Goal: Task Accomplishment & Management: Use online tool/utility

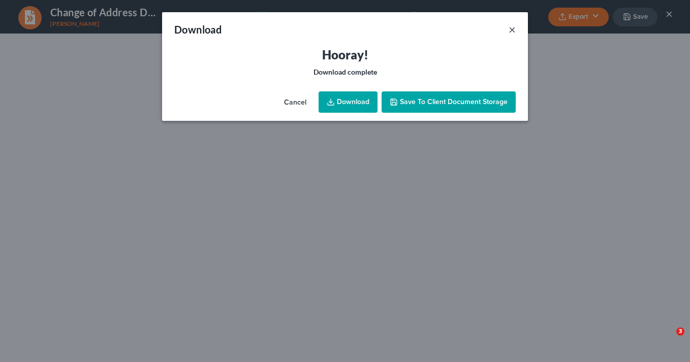
click at [509, 27] on button "×" at bounding box center [511, 29] width 7 height 12
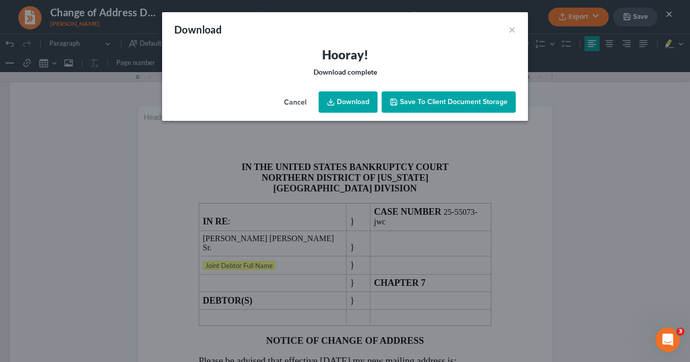
scroll to position [1417, 0]
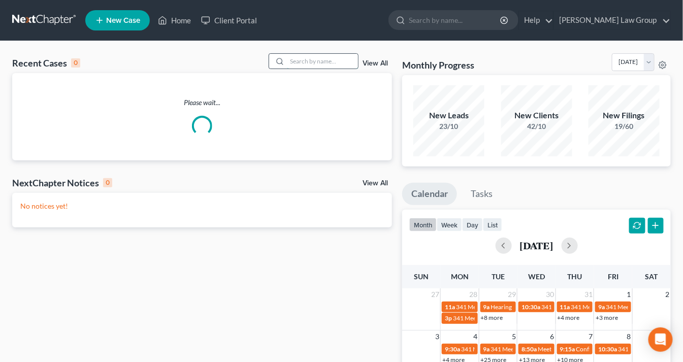
click at [300, 64] on input "search" at bounding box center [322, 61] width 71 height 15
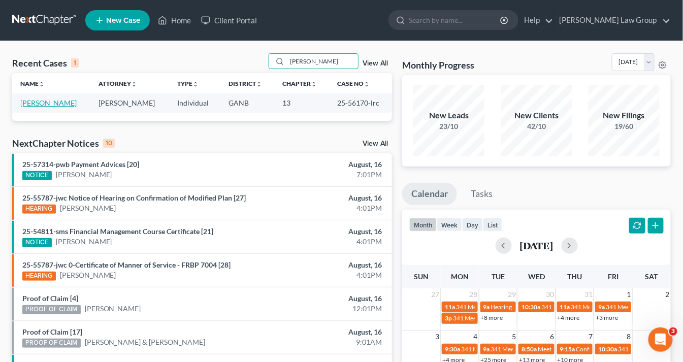
type input "Langston"
click at [63, 104] on link "[PERSON_NAME]" at bounding box center [48, 103] width 56 height 9
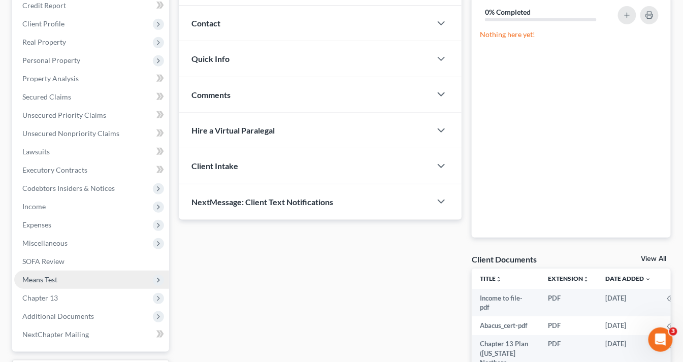
scroll to position [156, 0]
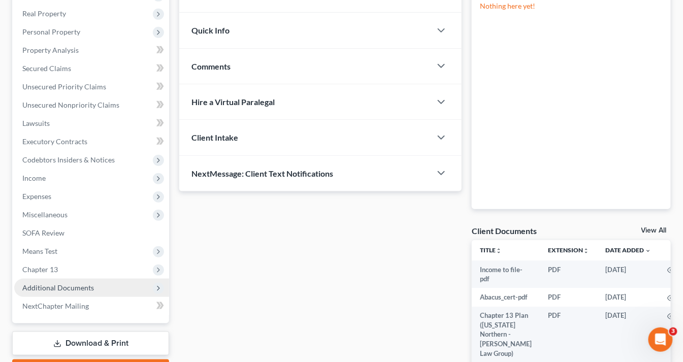
click at [93, 286] on span "Additional Documents" at bounding box center [91, 288] width 155 height 18
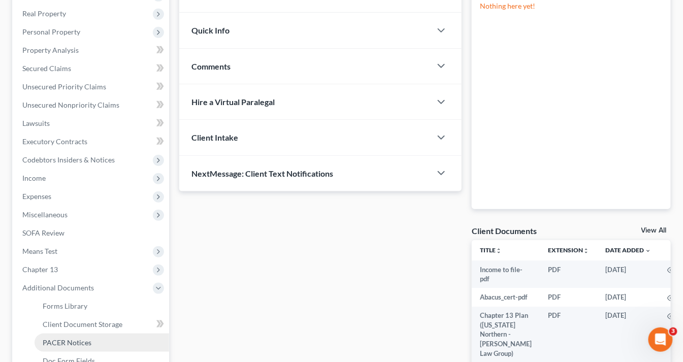
click at [100, 339] on link "PACER Notices" at bounding box center [102, 343] width 135 height 18
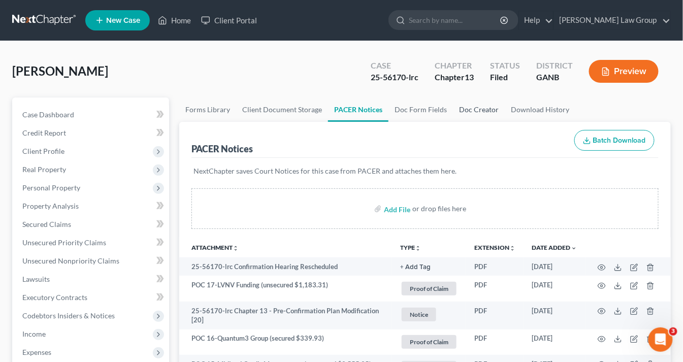
click at [474, 108] on link "Doc Creator" at bounding box center [479, 110] width 52 height 24
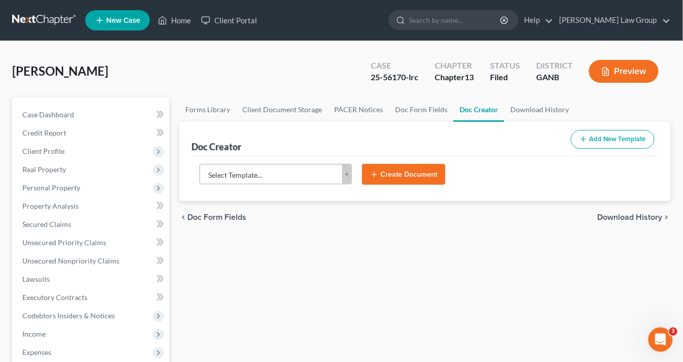
click at [345, 172] on body "Home New Case Client Portal Saedi Law Group info@saedilawgroup.com My Account S…" at bounding box center [341, 343] width 683 height 686
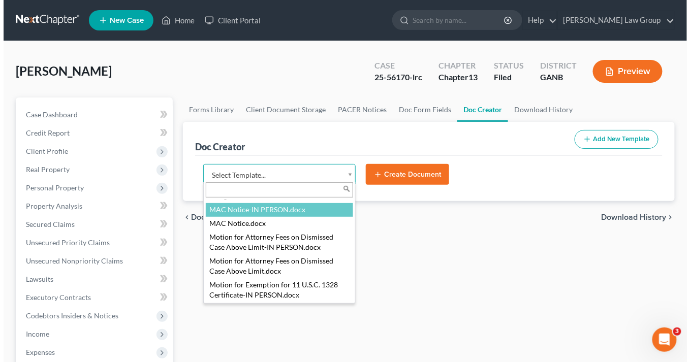
scroll to position [1057, 0]
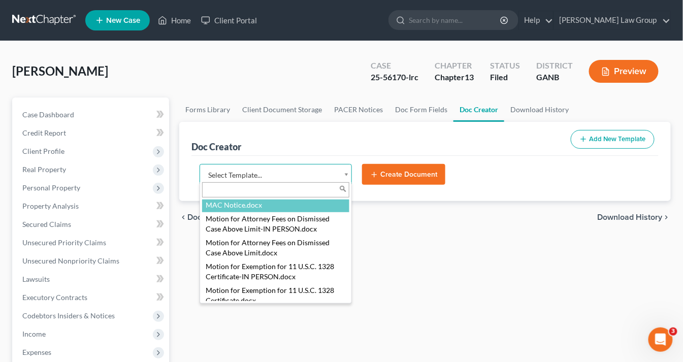
select select "111631"
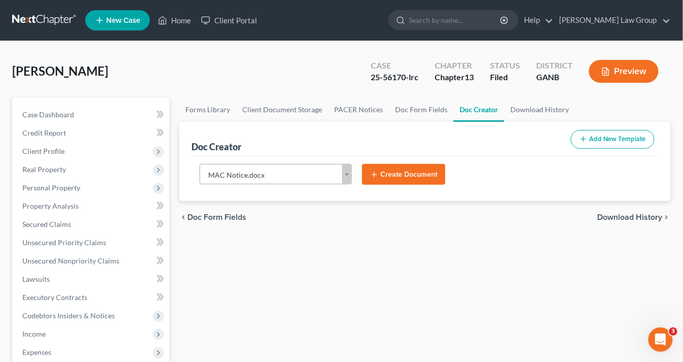
click at [411, 171] on button "Create Document" at bounding box center [403, 174] width 83 height 21
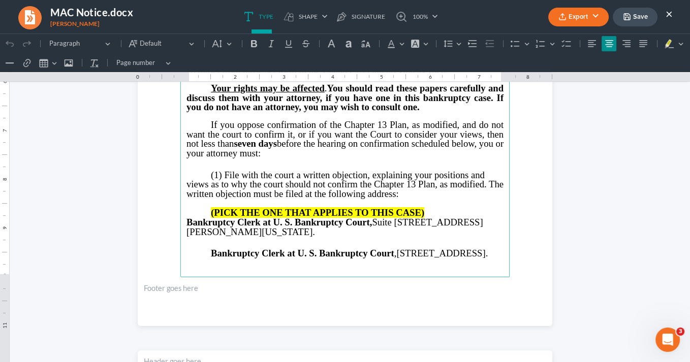
scroll to position [366, 0]
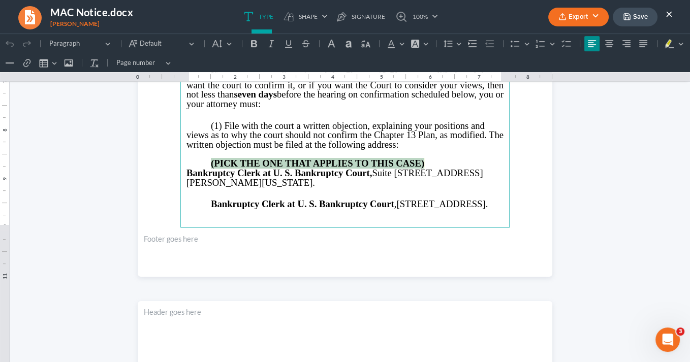
drag, startPoint x: 427, startPoint y: 158, endPoint x: 209, endPoint y: 154, distance: 218.0
click at [208, 159] on p "(PICK THE ONE THAT APPLIES TO THIS CASE)" at bounding box center [344, 164] width 317 height 10
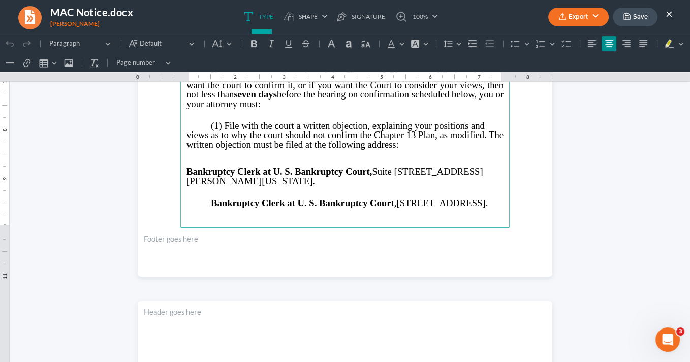
drag, startPoint x: 307, startPoint y: 219, endPoint x: 186, endPoint y: 193, distance: 124.1
click at [186, 193] on main "IN THE UNITED STATES BANKRUPTCY COURT NORTHERN DISTRICT OF GEORGIA ATLANTA DIVI…" at bounding box center [344, 8] width 329 height 439
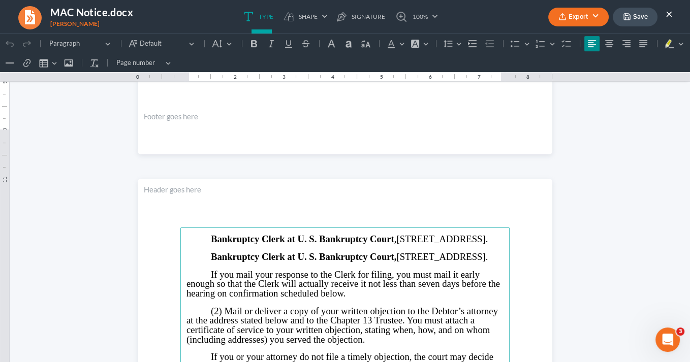
scroll to position [528, 0]
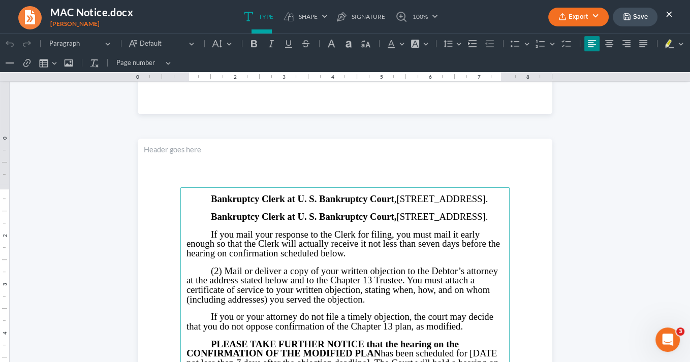
drag, startPoint x: 297, startPoint y: 233, endPoint x: 192, endPoint y: 198, distance: 111.0
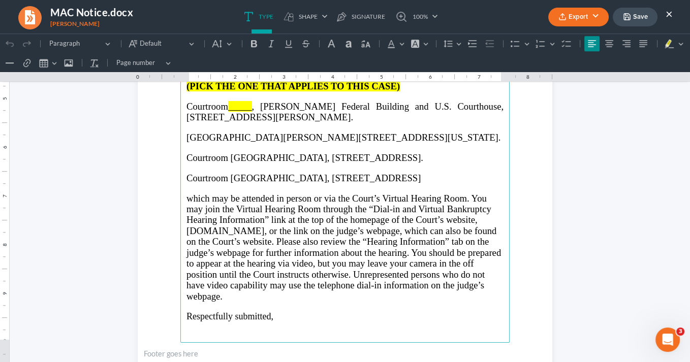
scroll to position [715, 0]
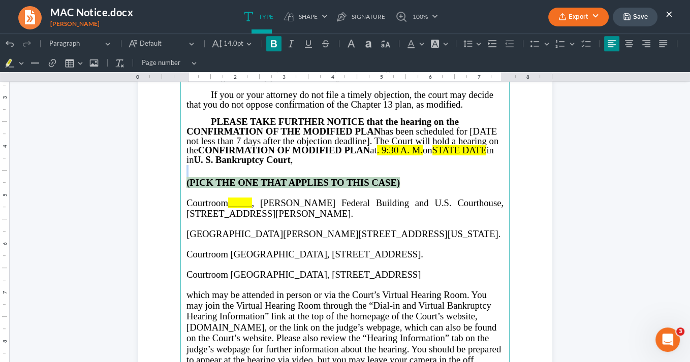
drag, startPoint x: 393, startPoint y: 184, endPoint x: 156, endPoint y: 162, distance: 237.2
click at [162, 169] on section "⁠⁠⁠⁠⁠⁠⁠ If you mail your response to the Clerk for filing, you must mail it ear…" at bounding box center [345, 220] width 414 height 536
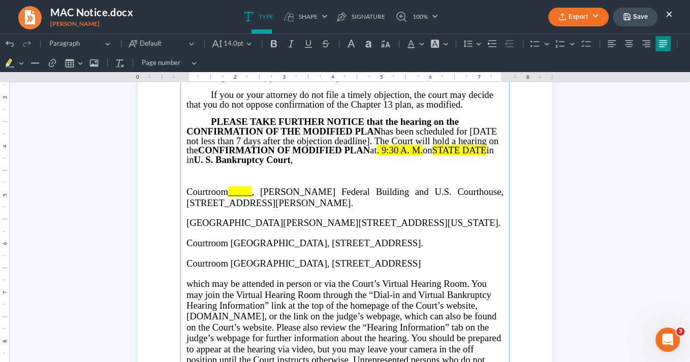
drag, startPoint x: 464, startPoint y: 273, endPoint x: 169, endPoint y: 220, distance: 299.8
click at [169, 220] on section "If you mail your response to the Clerk for filing, you must mail it early enoug…" at bounding box center [345, 220] width 414 height 536
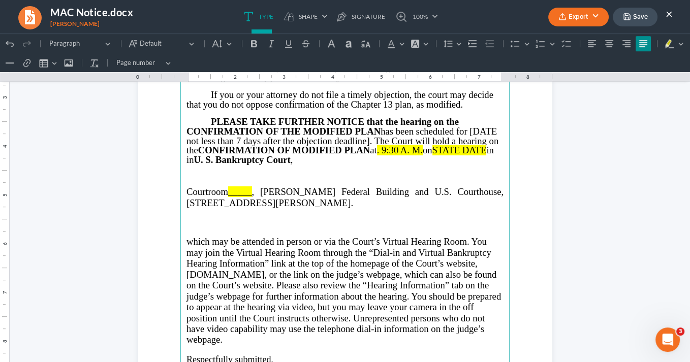
click at [258, 190] on span ", Richard B. Russell Federal Building and U.S. Courthouse, 75 Ted Turner Drive,…" at bounding box center [344, 196] width 317 height 21
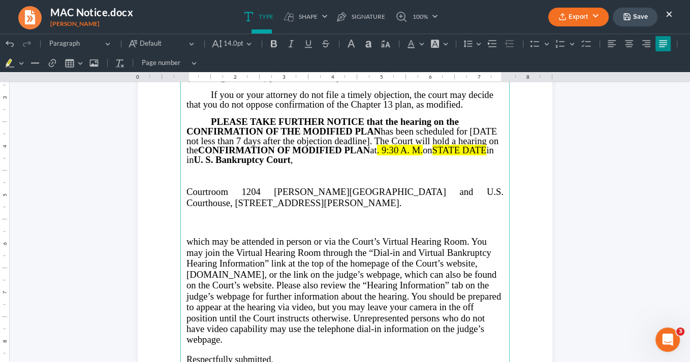
click at [246, 190] on span "Courtroom 1204 Richard B. Russell Federal Building and U.S. Courthouse, 75 Ted …" at bounding box center [344, 196] width 317 height 21
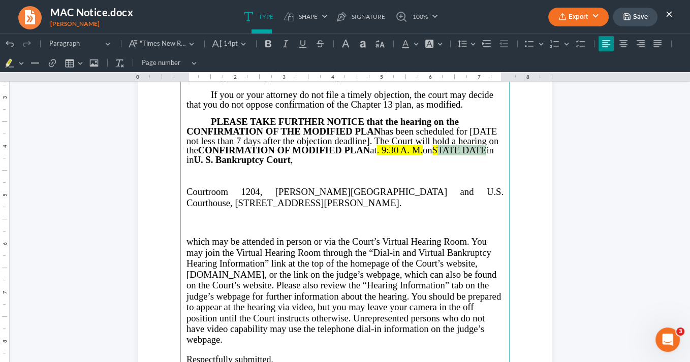
drag, startPoint x: 499, startPoint y: 150, endPoint x: 444, endPoint y: 148, distance: 54.9
click at [444, 148] on p "PLEASE TAKE FURTHER NOTICE that the hearing on the CONFIRMATION OF THE MODIFIED…" at bounding box center [344, 140] width 317 height 47
drag, startPoint x: 212, startPoint y: 162, endPoint x: 224, endPoint y: 158, distance: 12.2
click at [216, 161] on span "on September 16 2025 in in U. S. Bankruptcy Court ," at bounding box center [339, 155] width 307 height 20
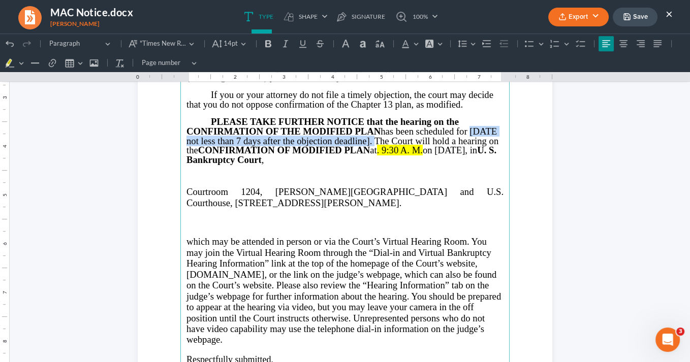
drag, startPoint x: 368, startPoint y: 141, endPoint x: 468, endPoint y: 126, distance: 100.6
click at [466, 129] on span "PLEASE TAKE FURTHER NOTICE that the hearing on the CONFIRMATION OF THE MODIFIED…" at bounding box center [342, 135] width 312 height 39
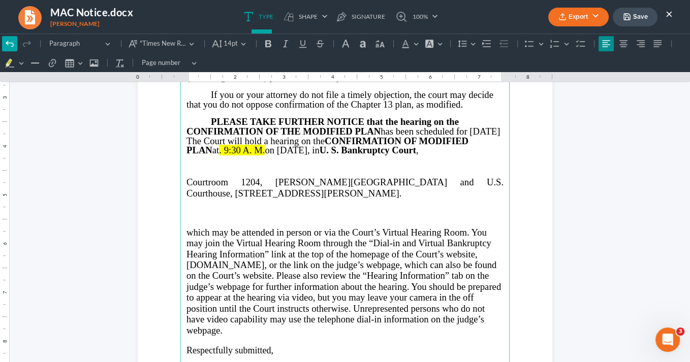
click at [13, 45] on icon "Editor toolbar" at bounding box center [10, 44] width 8 height 6
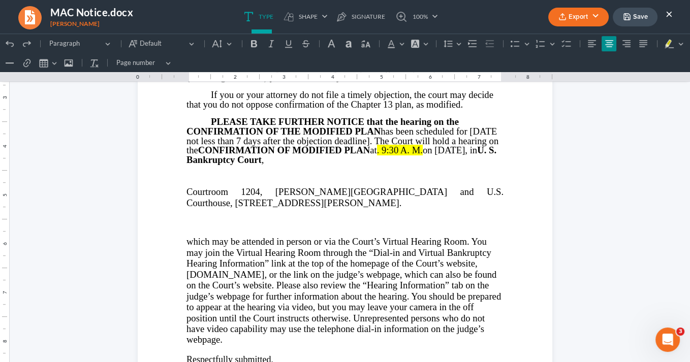
click at [12, 45] on icon "Editor toolbar" at bounding box center [10, 44] width 10 height 10
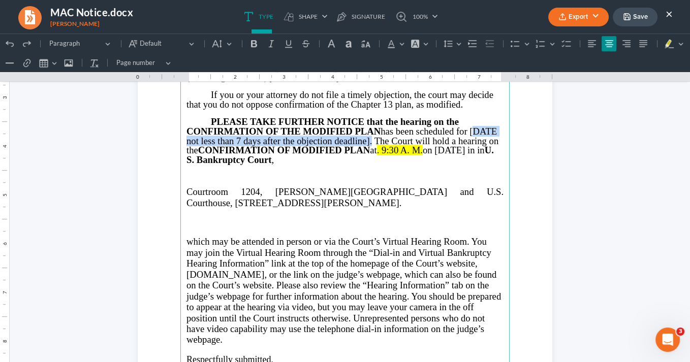
drag, startPoint x: 365, startPoint y: 143, endPoint x: 486, endPoint y: 124, distance: 121.8
click at [471, 132] on span "PLEASE TAKE FURTHER NOTICE that the hearing on the CONFIRMATION OF THE MODIFIED…" at bounding box center [342, 135] width 312 height 39
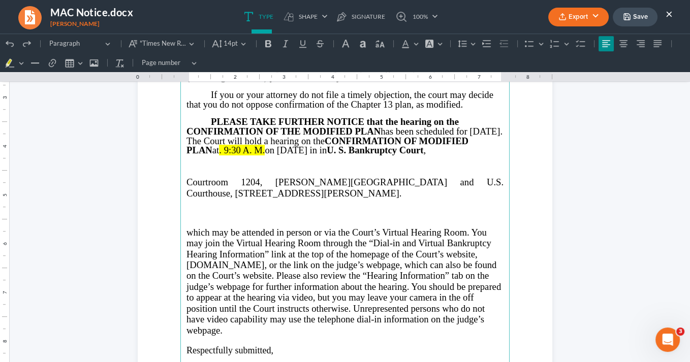
click at [384, 150] on span "on September 16 2025 in in U. S. Bankruptcy Court ," at bounding box center [345, 150] width 161 height 11
drag, startPoint x: 320, startPoint y: 149, endPoint x: 270, endPoint y: 151, distance: 49.3
click at [270, 151] on p "PLEASE TAKE FURTHER NOTICE that the hearing on the CONFIRMATION OF THE MODIFIED…" at bounding box center [344, 136] width 317 height 38
drag, startPoint x: 407, startPoint y: 151, endPoint x: 426, endPoint y: 148, distance: 19.0
click at [406, 147] on span "PLEASE TAKE FURTHER NOTICE that the hearing on the CONFIRMATION OF THE MODIFIED…" at bounding box center [344, 135] width 317 height 39
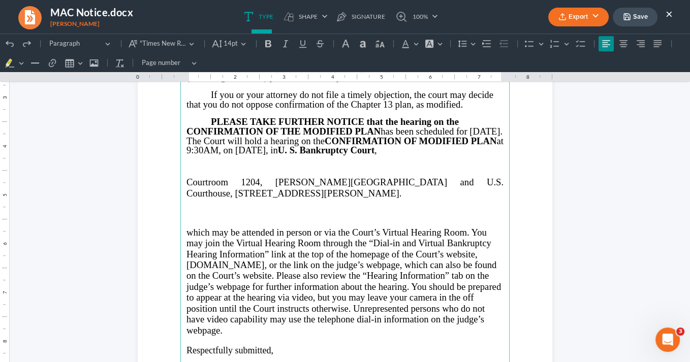
click at [182, 190] on main "If you mail your response to the Clerk for filing, you must mail it early enoug…" at bounding box center [344, 220] width 329 height 439
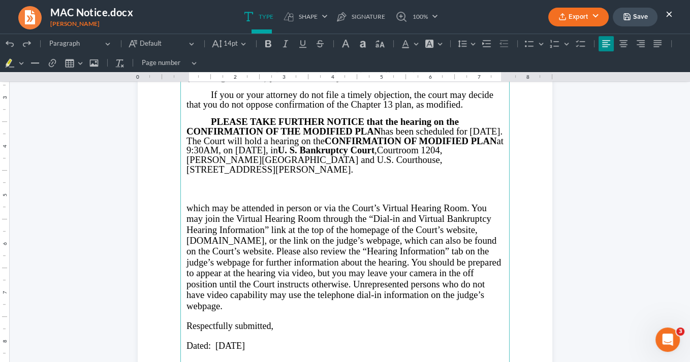
click at [186, 207] on span "which may be attended in person or via the Court’s Virtual Hearing Room. You ma…" at bounding box center [343, 257] width 314 height 109
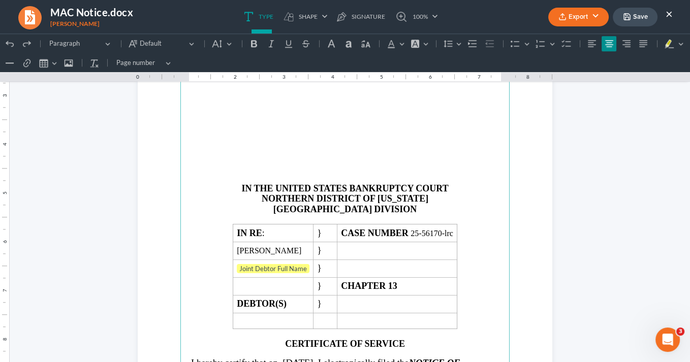
scroll to position [1243, 0]
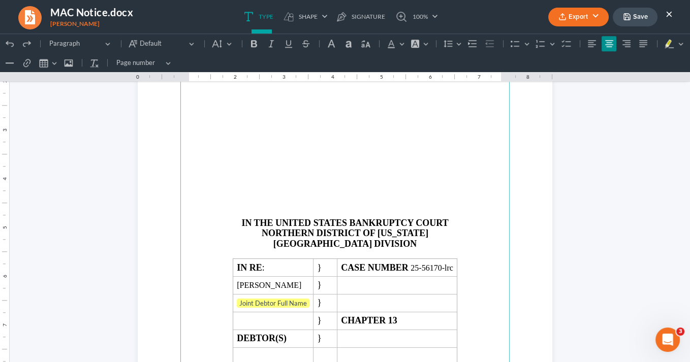
click at [270, 190] on p "Rich Text Editor, page-2-main" at bounding box center [344, 194] width 317 height 9
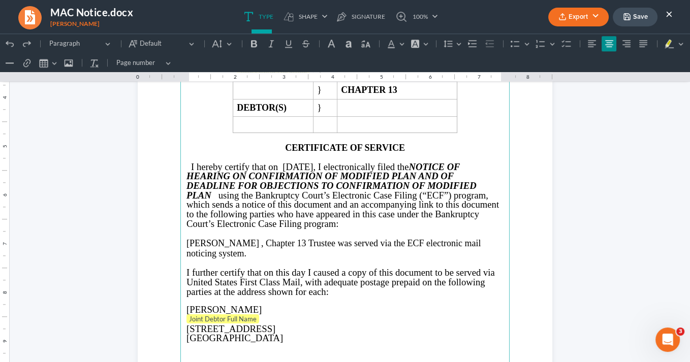
scroll to position [1447, 0]
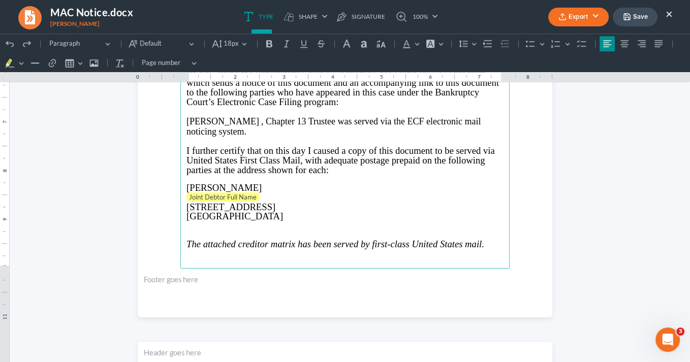
click at [318, 119] on span "Trustee was served via the ECF electronic mail noticing system." at bounding box center [333, 126] width 294 height 21
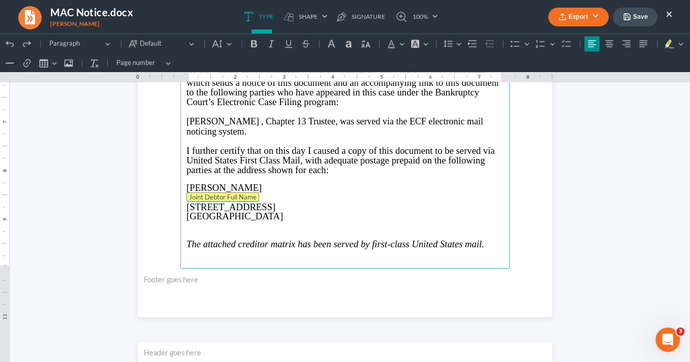
drag, startPoint x: 260, startPoint y: 194, endPoint x: 180, endPoint y: 192, distance: 79.8
click at [176, 193] on section "IN THE UNITED STATES BANKRUPTCY COURT NORTHERN DISTRICT OF GEORGIA ATLANTA DIVI…" at bounding box center [345, 49] width 414 height 536
click at [181, 198] on main "IN THE UNITED STATES BANKRUPTCY COURT NORTHERN DISTRICT OF GEORGIA ATLANTA DIVI…" at bounding box center [344, 49] width 329 height 439
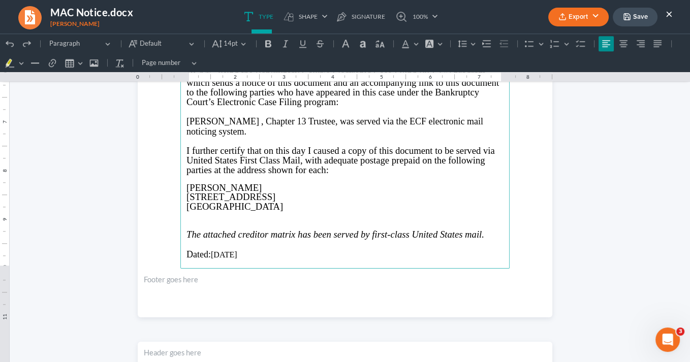
click at [188, 212] on p "Rich Text Editor, page-2-main" at bounding box center [344, 216] width 317 height 8
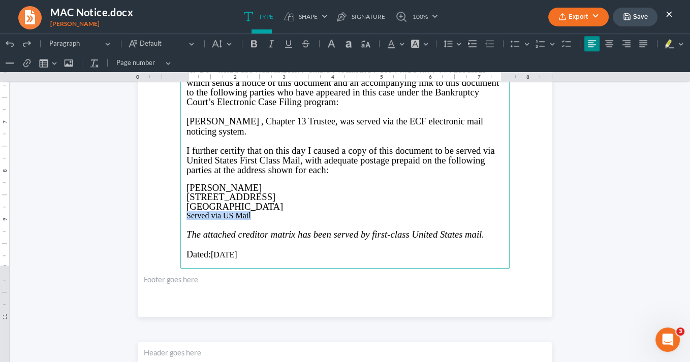
drag, startPoint x: 250, startPoint y: 212, endPoint x: 183, endPoint y: 213, distance: 66.6
click at [186, 213] on p "Served via US Mail" at bounding box center [344, 216] width 317 height 8
click at [267, 45] on icon "Editor toolbar" at bounding box center [271, 44] width 10 height 10
click at [248, 43] on button "Bold (Ctrl+B) Bold" at bounding box center [253, 43] width 15 height 15
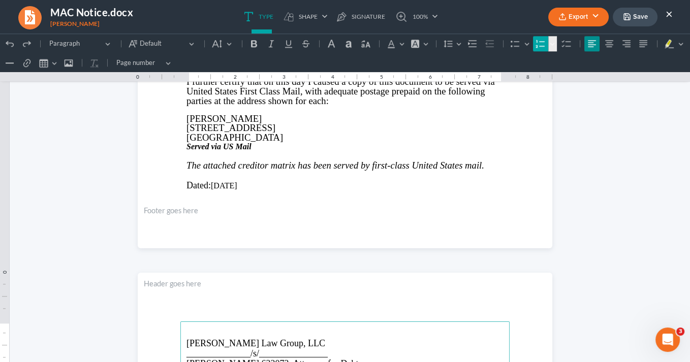
scroll to position [1487, 0]
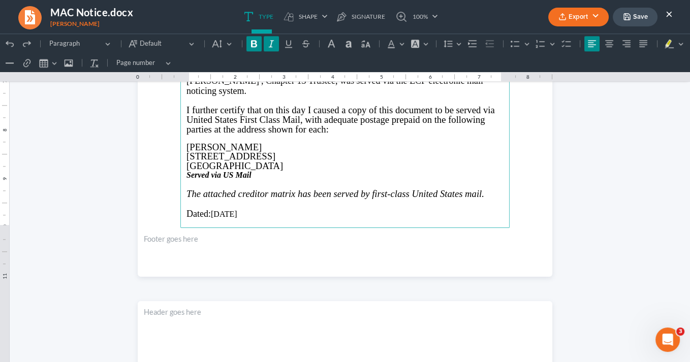
click at [577, 17] on button "Export" at bounding box center [578, 17] width 60 height 19
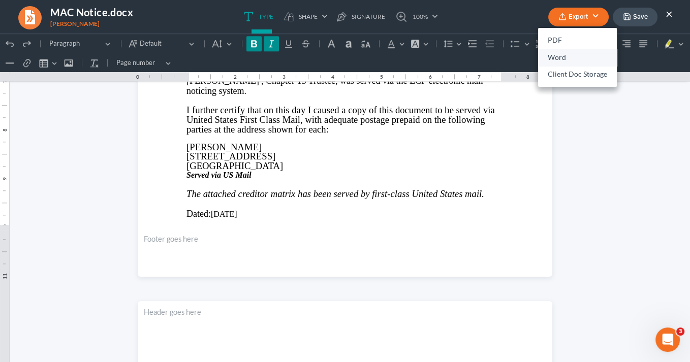
click at [569, 57] on link "Word" at bounding box center [577, 57] width 79 height 17
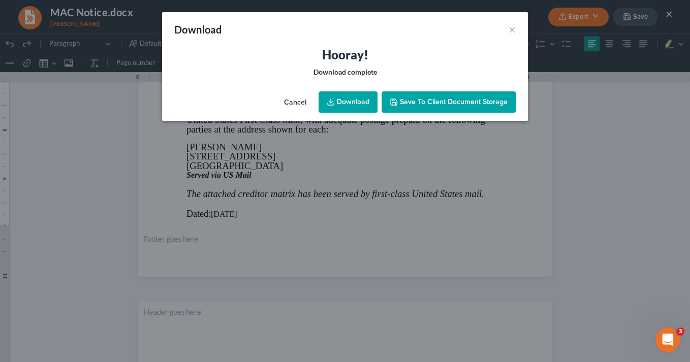
click at [347, 101] on link "Download" at bounding box center [347, 101] width 59 height 21
click at [345, 102] on link "Download" at bounding box center [347, 101] width 59 height 21
click at [347, 102] on link "Download" at bounding box center [347, 101] width 59 height 21
click at [344, 102] on link "Download" at bounding box center [347, 101] width 59 height 21
click at [513, 28] on button "×" at bounding box center [511, 29] width 7 height 12
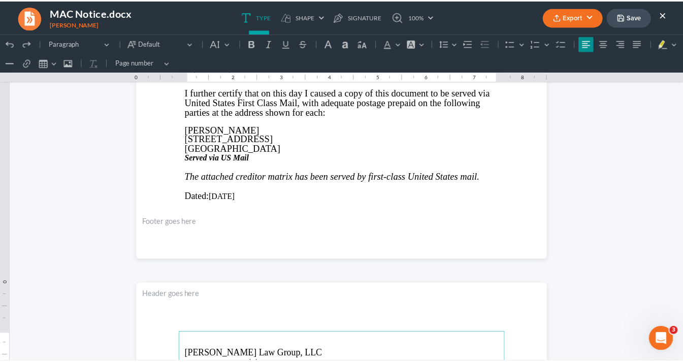
scroll to position [1447, 0]
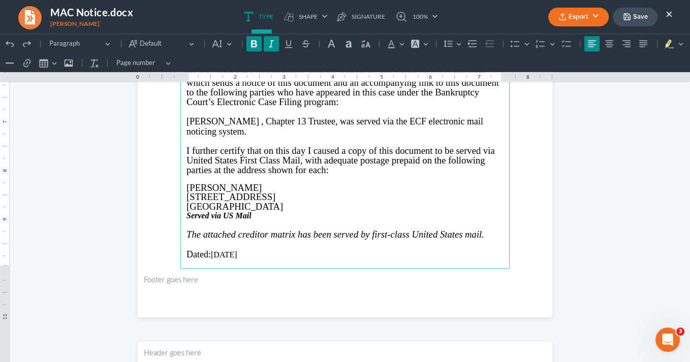
click at [670, 13] on button "×" at bounding box center [668, 14] width 7 height 12
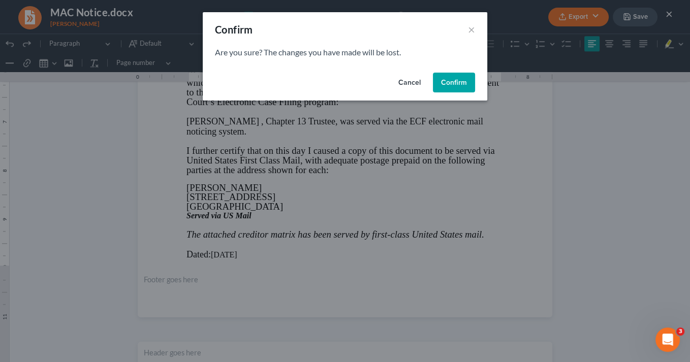
drag, startPoint x: 456, startPoint y: 80, endPoint x: 50, endPoint y: 62, distance: 406.2
click at [457, 80] on button "Confirm" at bounding box center [454, 83] width 42 height 20
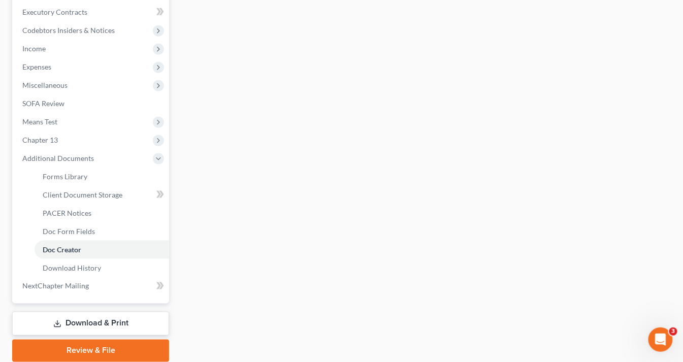
scroll to position [322, 0]
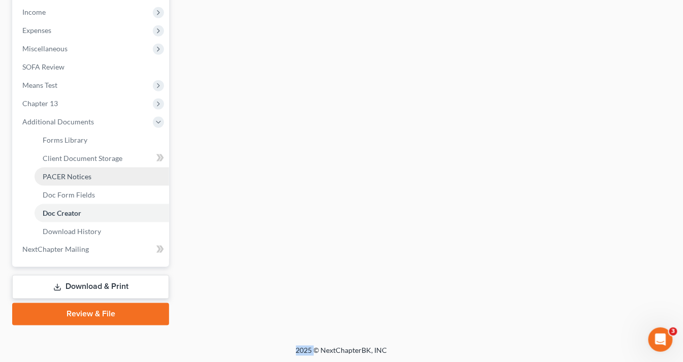
click at [74, 172] on span "PACER Notices" at bounding box center [67, 176] width 49 height 9
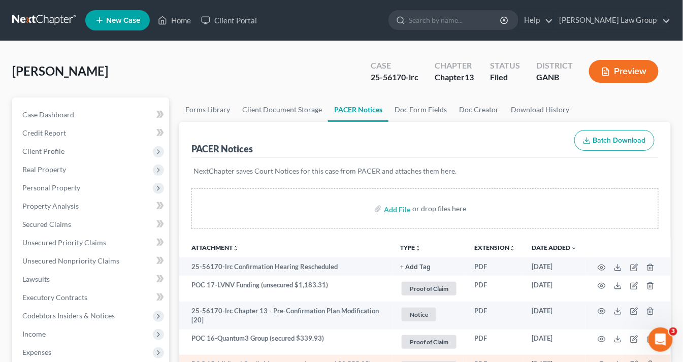
scroll to position [163, 0]
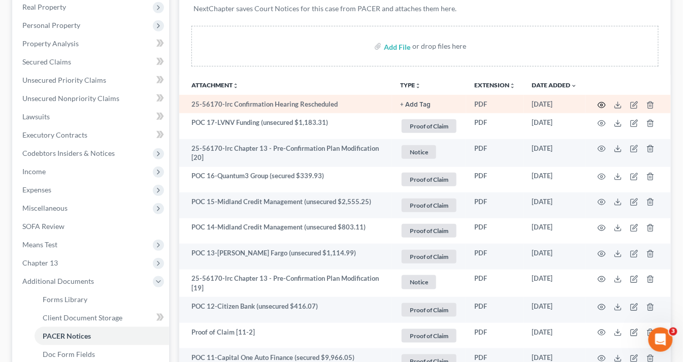
click at [602, 103] on icon "button" at bounding box center [602, 105] width 8 height 8
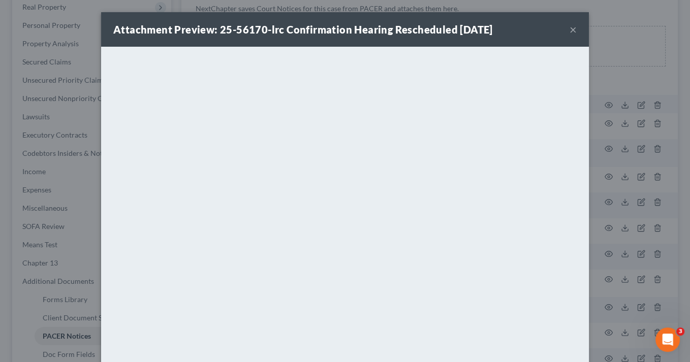
click at [572, 28] on button "×" at bounding box center [572, 29] width 7 height 12
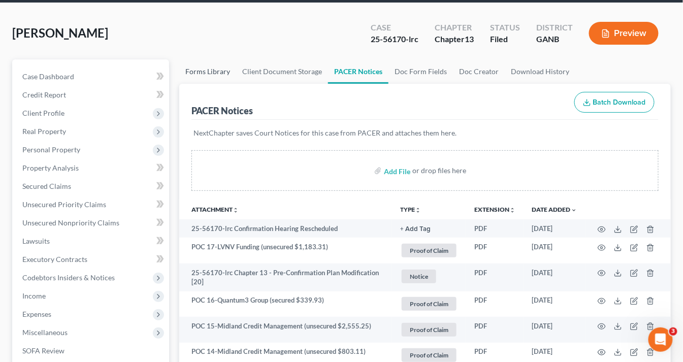
scroll to position [0, 0]
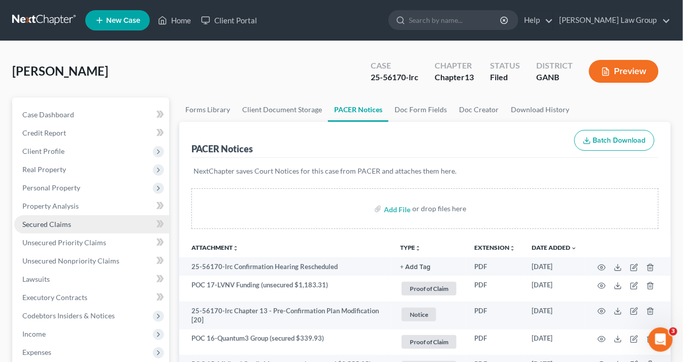
click at [63, 226] on span "Secured Claims" at bounding box center [46, 224] width 49 height 9
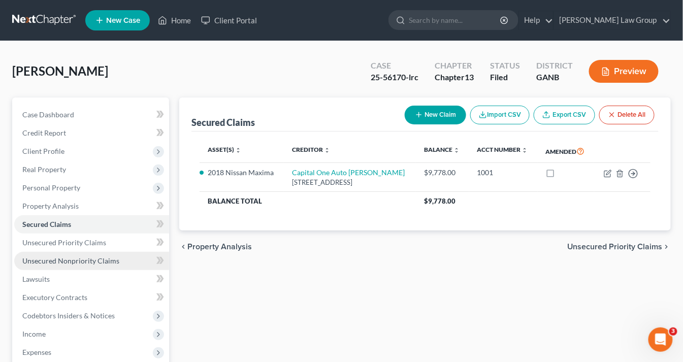
click at [58, 263] on span "Unsecured Nonpriority Claims" at bounding box center [70, 261] width 97 height 9
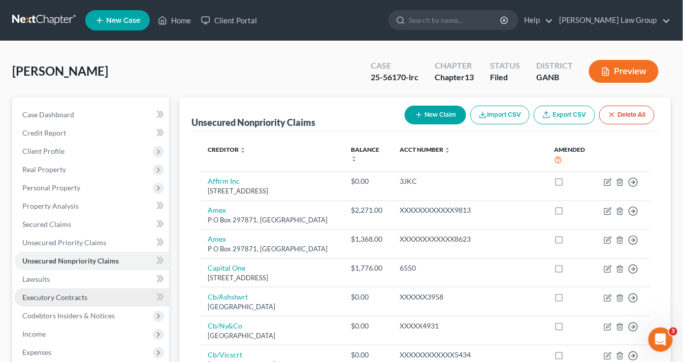
click at [51, 296] on span "Executory Contracts" at bounding box center [54, 297] width 65 height 9
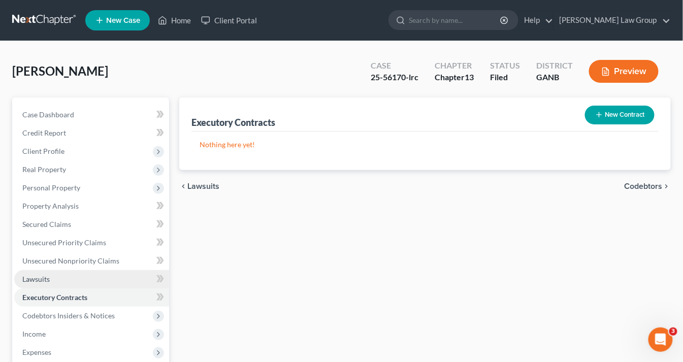
click at [45, 278] on span "Lawsuits" at bounding box center [35, 279] width 27 height 9
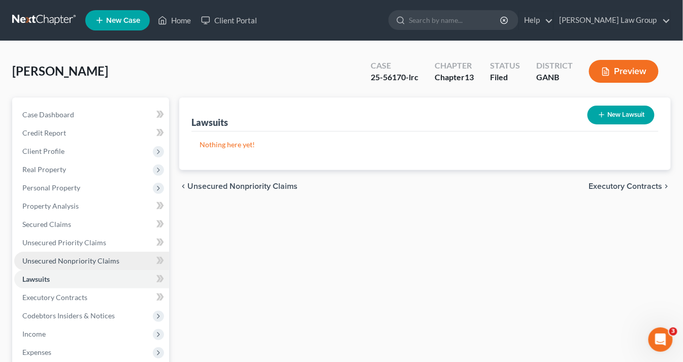
click at [43, 260] on span "Unsecured Nonpriority Claims" at bounding box center [70, 261] width 97 height 9
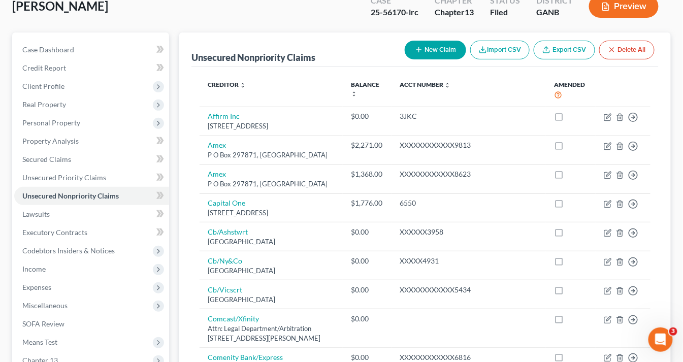
scroll to position [122, 0]
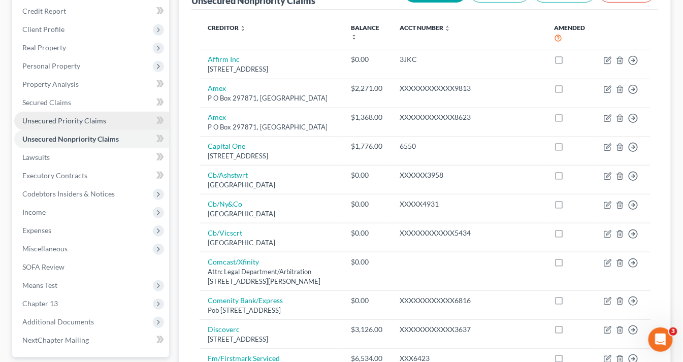
click at [68, 117] on span "Unsecured Priority Claims" at bounding box center [64, 120] width 84 height 9
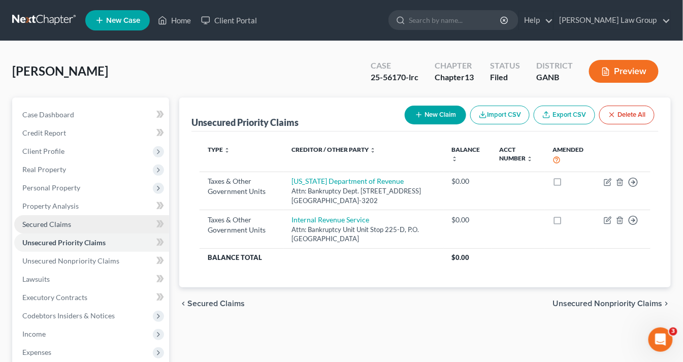
drag, startPoint x: 55, startPoint y: 221, endPoint x: 75, endPoint y: 226, distance: 20.0
click at [55, 221] on span "Secured Claims" at bounding box center [46, 224] width 49 height 9
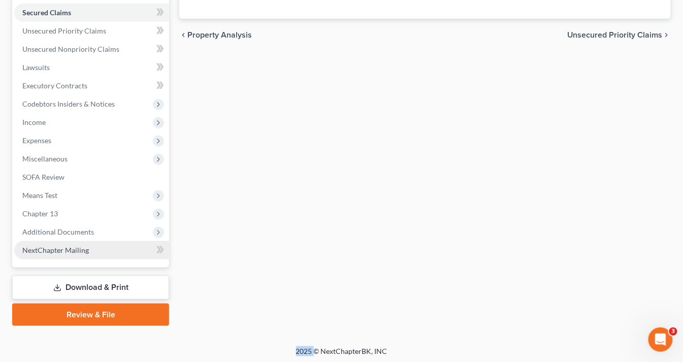
scroll to position [212, 0]
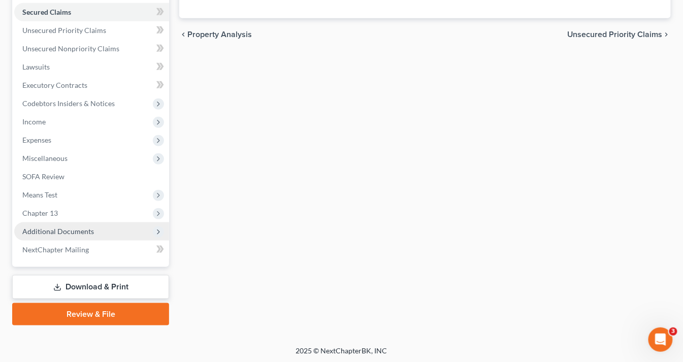
click at [65, 230] on span "Additional Documents" at bounding box center [58, 231] width 72 height 9
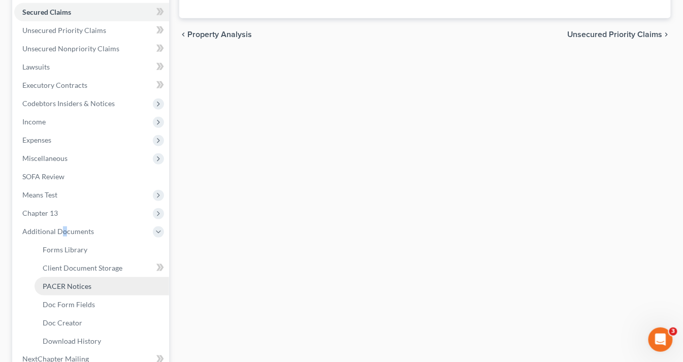
click at [91, 285] on link "PACER Notices" at bounding box center [102, 286] width 135 height 18
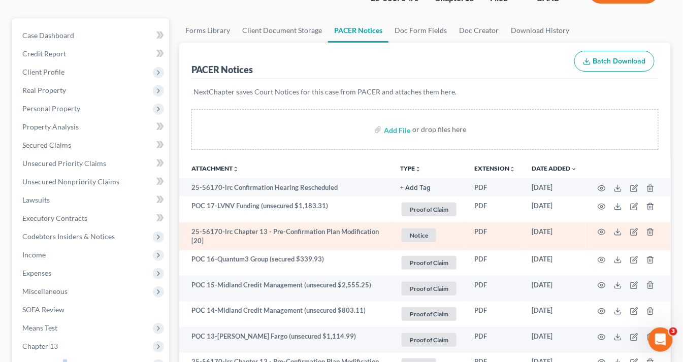
scroll to position [81, 0]
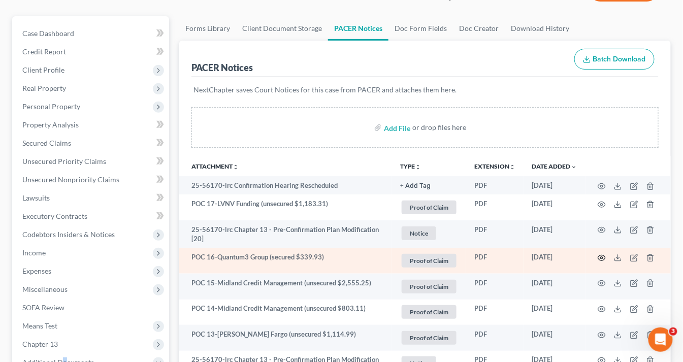
click at [603, 255] on icon "button" at bounding box center [602, 258] width 8 height 8
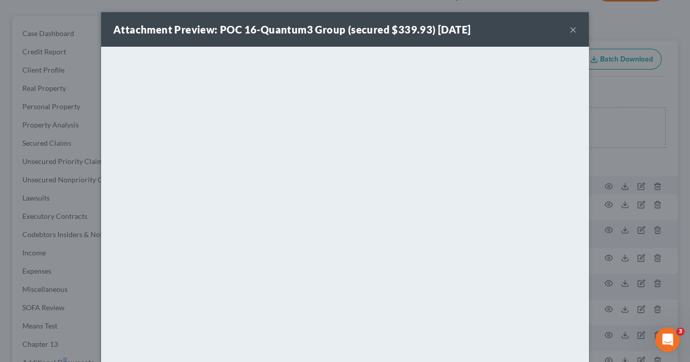
drag, startPoint x: 567, startPoint y: 29, endPoint x: 549, endPoint y: 21, distance: 20.5
click at [569, 29] on button "×" at bounding box center [572, 29] width 7 height 12
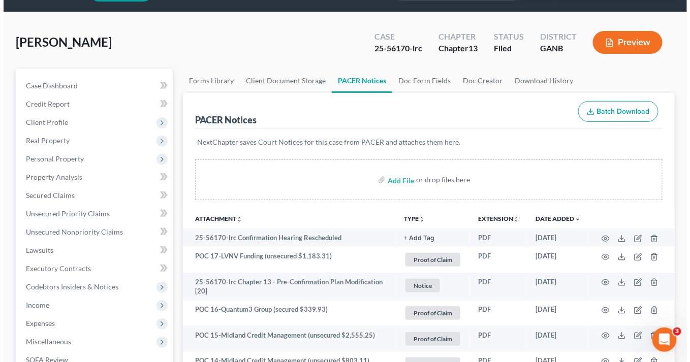
scroll to position [0, 0]
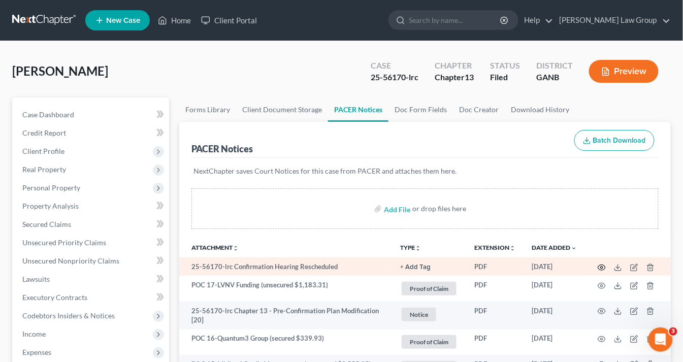
click at [602, 267] on circle "button" at bounding box center [602, 268] width 2 height 2
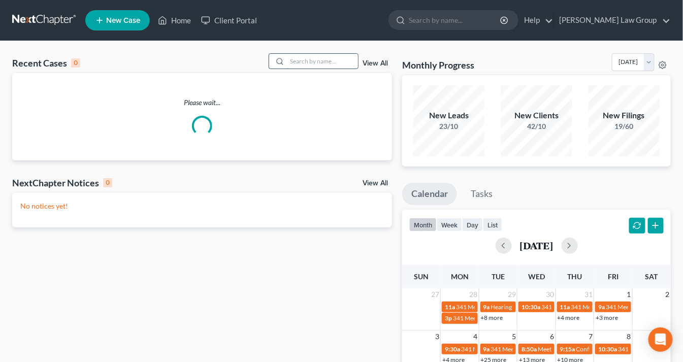
click at [302, 59] on input "search" at bounding box center [322, 61] width 71 height 15
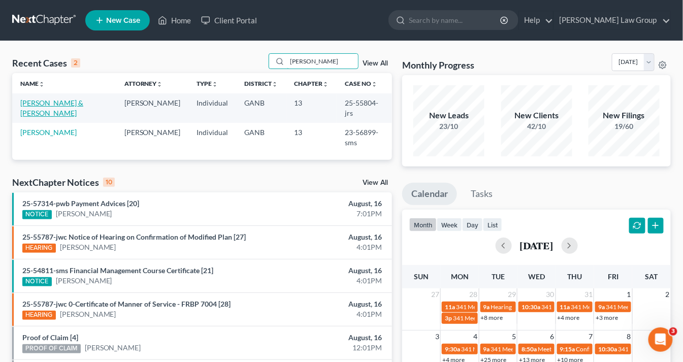
type input "[PERSON_NAME]"
click at [61, 102] on link "[PERSON_NAME] & [PERSON_NAME]" at bounding box center [51, 108] width 63 height 19
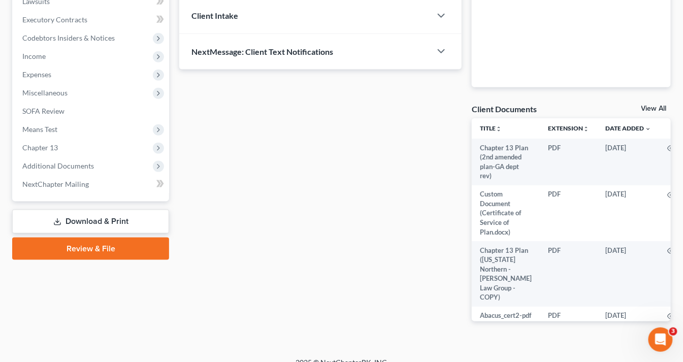
scroll to position [284, 0]
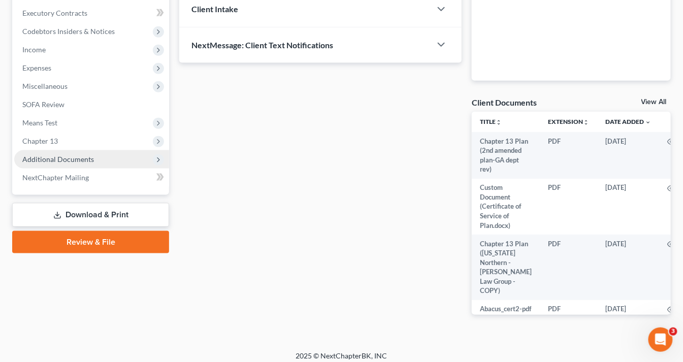
click at [63, 162] on span "Additional Documents" at bounding box center [58, 159] width 72 height 9
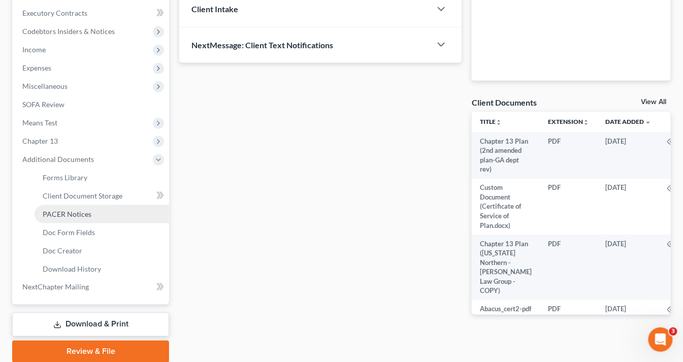
click at [81, 216] on span "PACER Notices" at bounding box center [67, 214] width 49 height 9
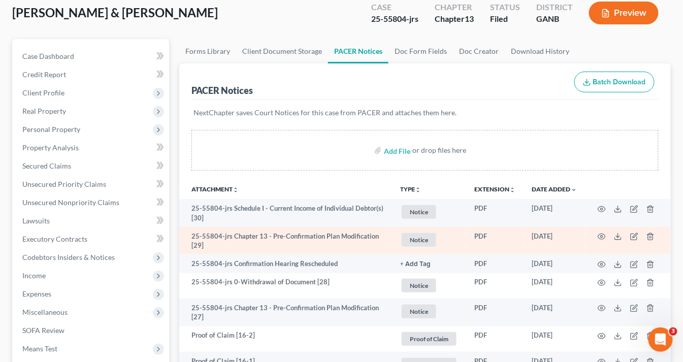
scroll to position [122, 0]
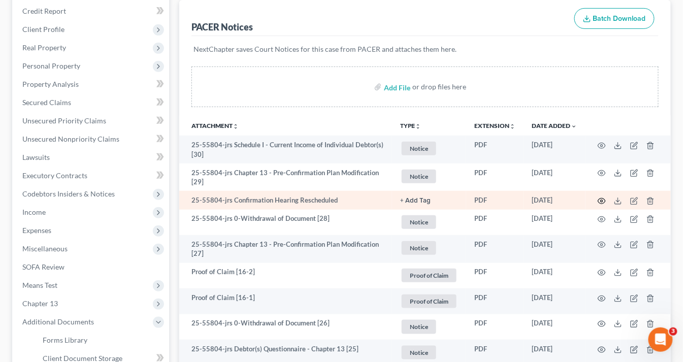
click at [602, 200] on circle "button" at bounding box center [602, 201] width 2 height 2
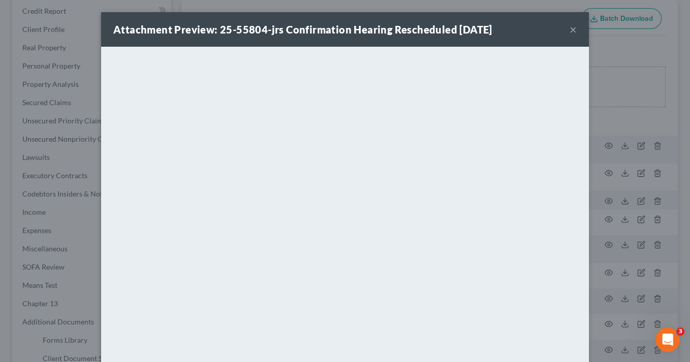
click at [570, 25] on button "×" at bounding box center [572, 29] width 7 height 12
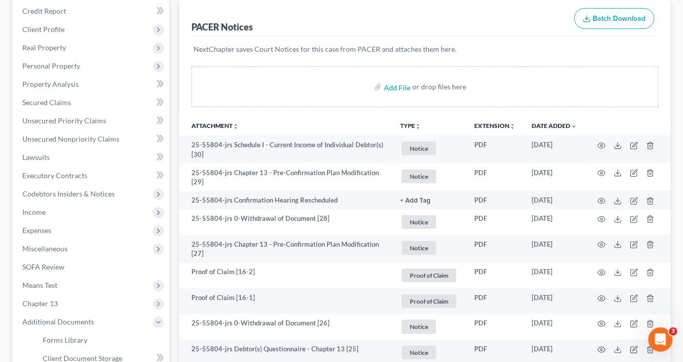
scroll to position [0, 0]
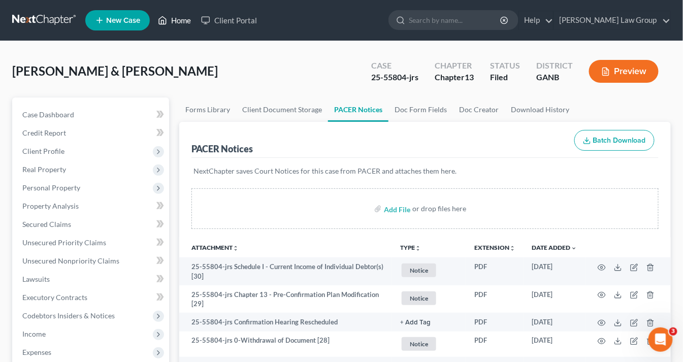
drag, startPoint x: 187, startPoint y: 19, endPoint x: 194, endPoint y: 15, distance: 8.2
click at [187, 19] on link "Home" at bounding box center [174, 20] width 43 height 18
click at [474, 107] on link "Doc Creator" at bounding box center [479, 110] width 52 height 24
